Goal: Find specific page/section: Find specific page/section

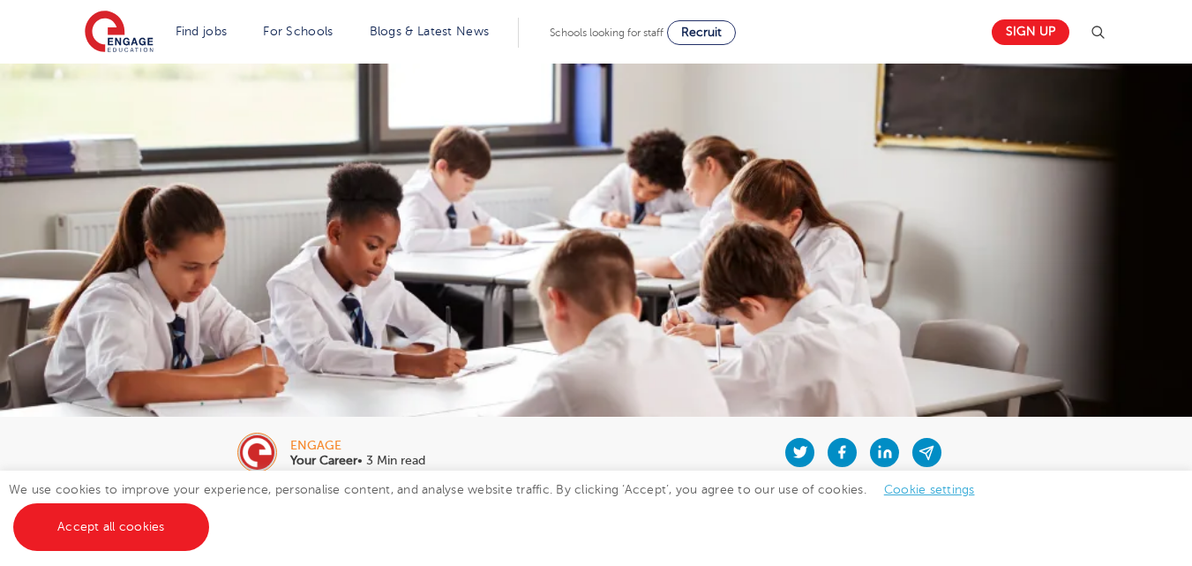
scroll to position [480, 0]
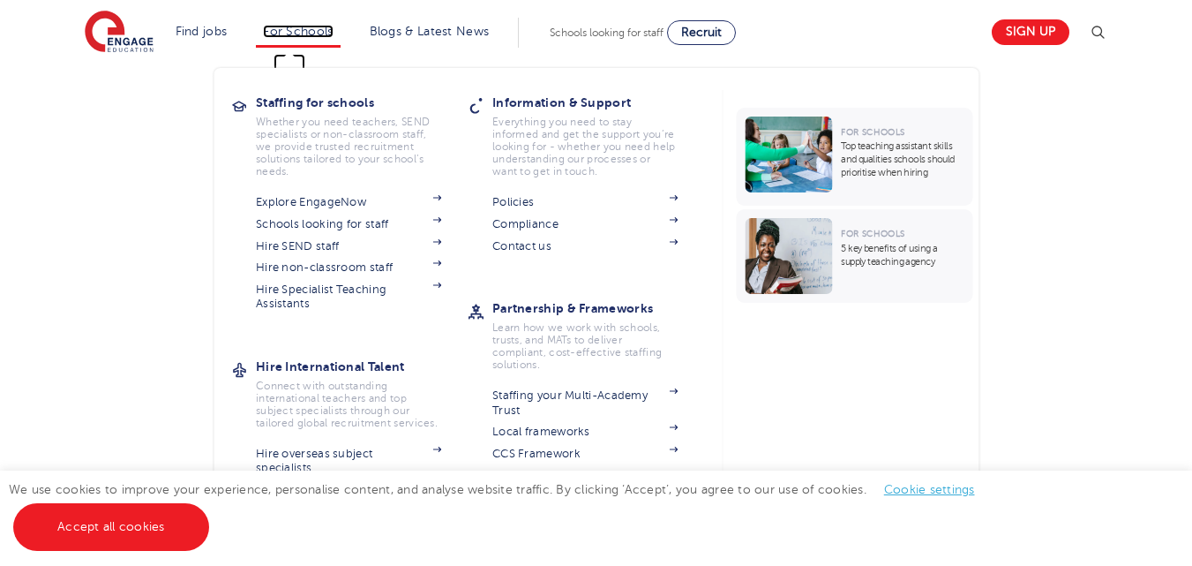
click at [326, 27] on link "For Schools" at bounding box center [298, 31] width 70 height 13
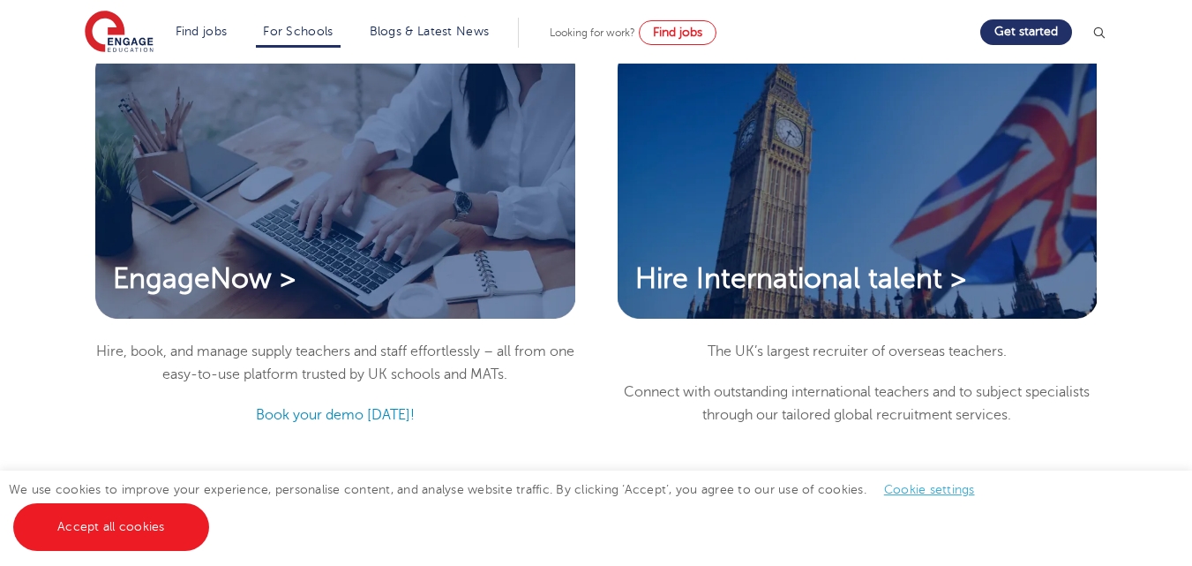
scroll to position [1574, 0]
